Goal: Task Accomplishment & Management: Complete application form

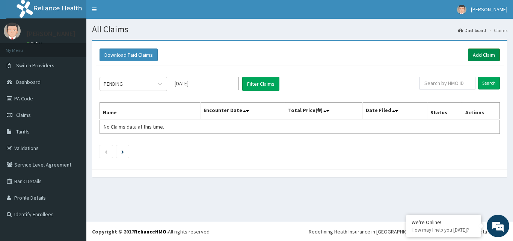
click at [487, 55] on link "Add Claim" at bounding box center [484, 54] width 32 height 13
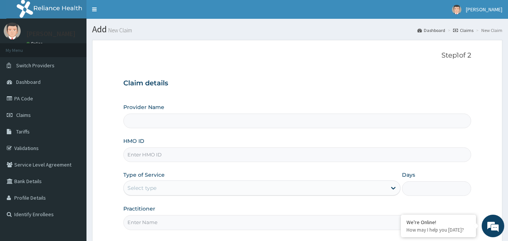
type input "Onmac Eye clinic"
click at [218, 156] on input "HMO ID" at bounding box center [297, 154] width 348 height 15
type input "GBI/10310/A"
click at [207, 185] on div "Select type" at bounding box center [255, 188] width 263 height 12
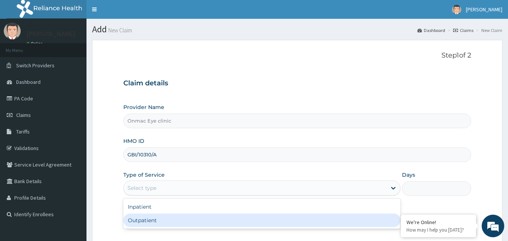
click at [201, 217] on div "Outpatient" at bounding box center [261, 221] width 277 height 14
type input "1"
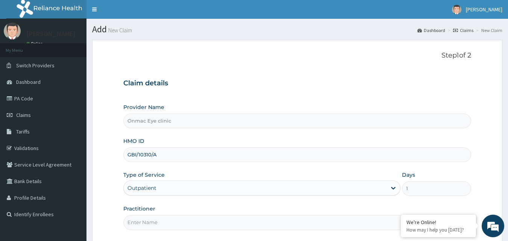
click at [205, 220] on input "Practitioner" at bounding box center [297, 222] width 348 height 15
type input "[PERSON_NAME] [PERSON_NAME]"
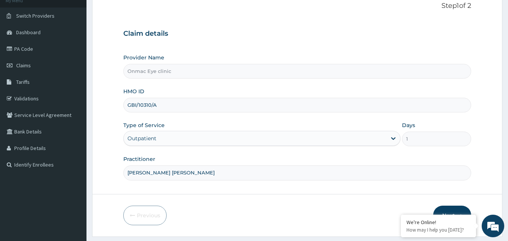
scroll to position [70, 0]
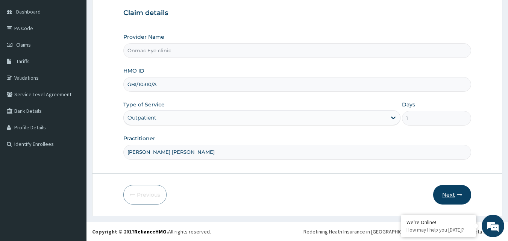
click at [449, 192] on button "Next" at bounding box center [452, 195] width 38 height 20
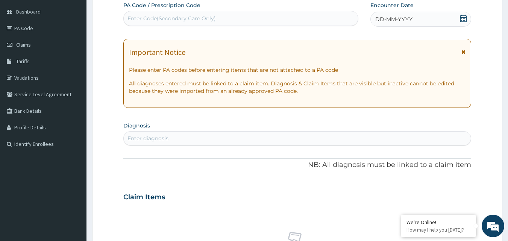
scroll to position [55, 0]
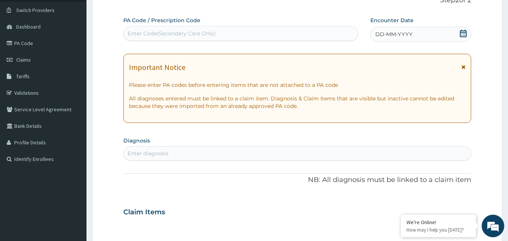
click at [251, 31] on div "Enter Code(Secondary Care Only)" at bounding box center [241, 33] width 235 height 12
paste input "PA/67BA74"
type input "PA/67BA74"
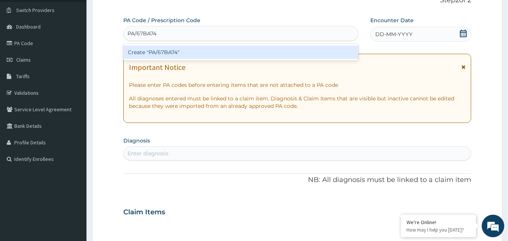
click at [238, 47] on div "Create "PA/67BA74"" at bounding box center [240, 52] width 235 height 14
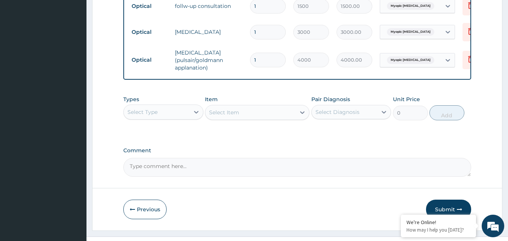
scroll to position [405, 0]
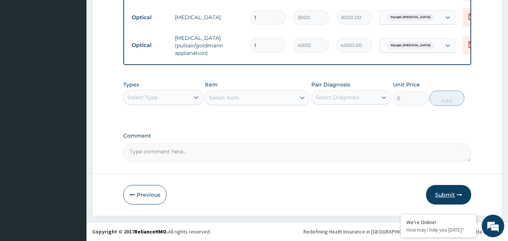
click at [449, 195] on button "Submit" at bounding box center [448, 195] width 45 height 20
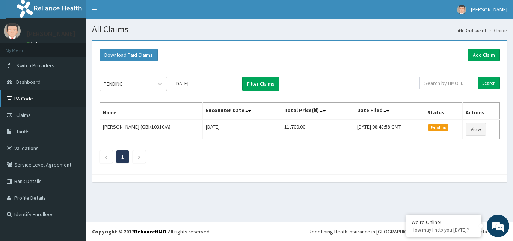
click at [35, 97] on link "PA Code" at bounding box center [43, 98] width 86 height 17
click at [480, 56] on link "Add Claim" at bounding box center [484, 54] width 32 height 13
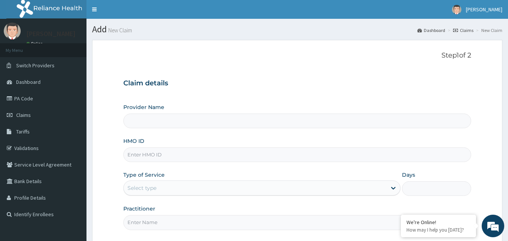
type input "Onmac Eye clinic"
click at [143, 157] on input "HMO ID" at bounding box center [297, 154] width 348 height 15
type input "CMS/10063/A"
click at [158, 187] on div "Select type" at bounding box center [255, 188] width 263 height 12
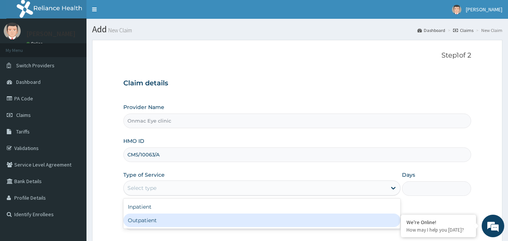
click at [164, 221] on div "Outpatient" at bounding box center [261, 221] width 277 height 14
type input "1"
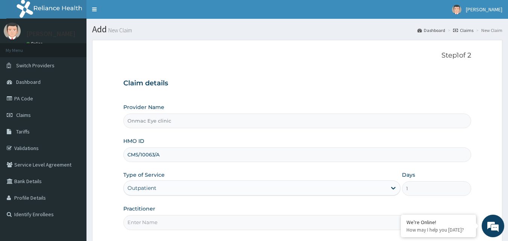
click at [167, 218] on input "Practitioner" at bounding box center [297, 222] width 348 height 15
type input "Dr Kingsley O. Anozie"
click at [188, 205] on div "Practitioner Dr Kingsley O. Anozie" at bounding box center [297, 217] width 348 height 25
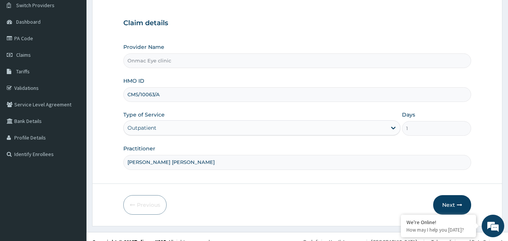
scroll to position [70, 0]
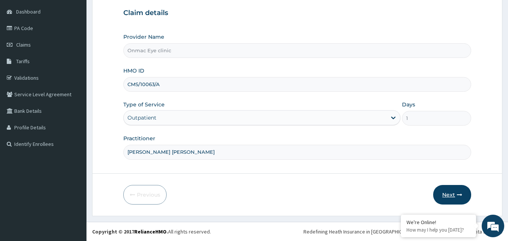
click at [447, 192] on button "Next" at bounding box center [452, 195] width 38 height 20
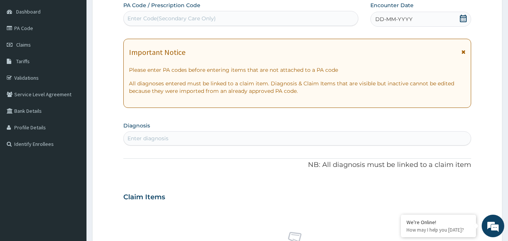
click at [222, 15] on div "Enter Code(Secondary Care Only)" at bounding box center [241, 18] width 235 height 12
paste input "PA/422202"
type input "PA/422202"
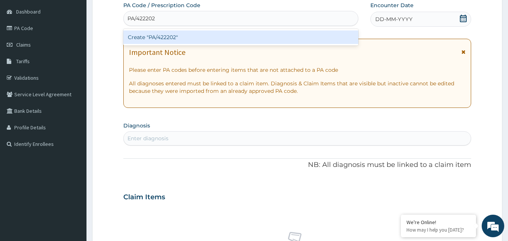
click at [218, 35] on div "Create "PA/422202"" at bounding box center [240, 37] width 235 height 14
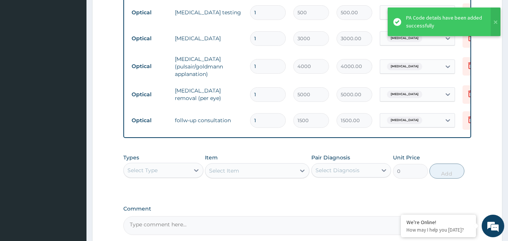
scroll to position [461, 0]
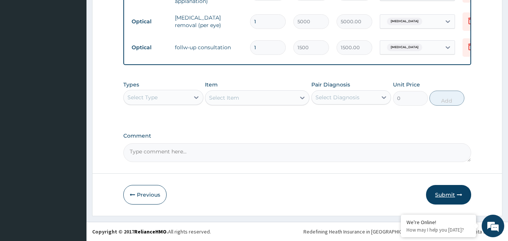
click at [450, 194] on button "Submit" at bounding box center [448, 195] width 45 height 20
